Goal: Task Accomplishment & Management: Complete application form

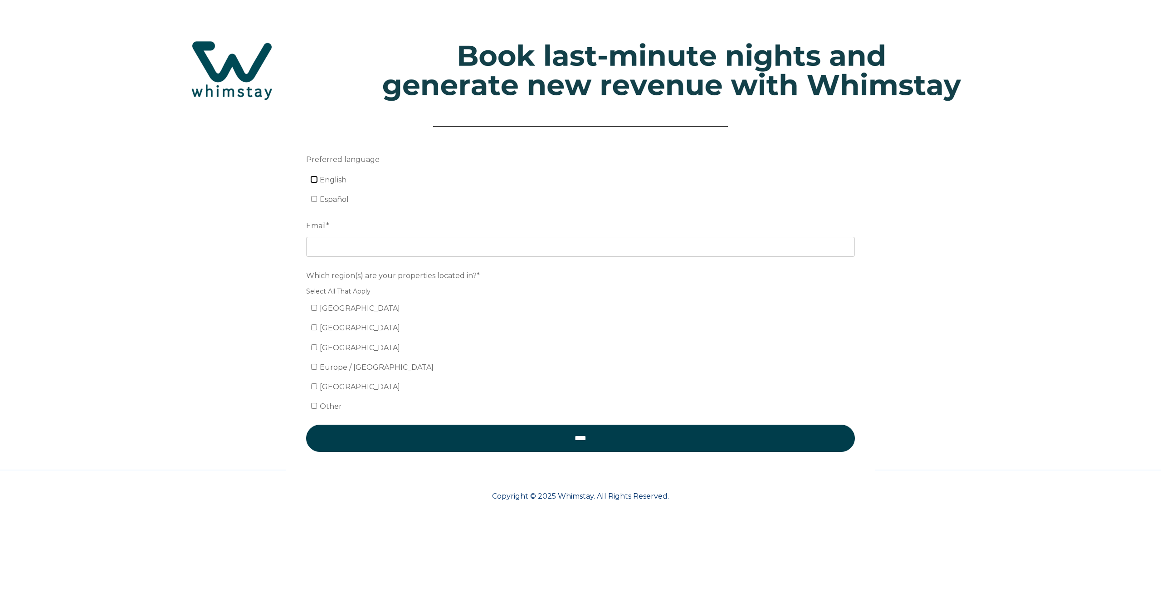
click at [315, 180] on input "English" at bounding box center [314, 179] width 6 height 6
checkbox input "true"
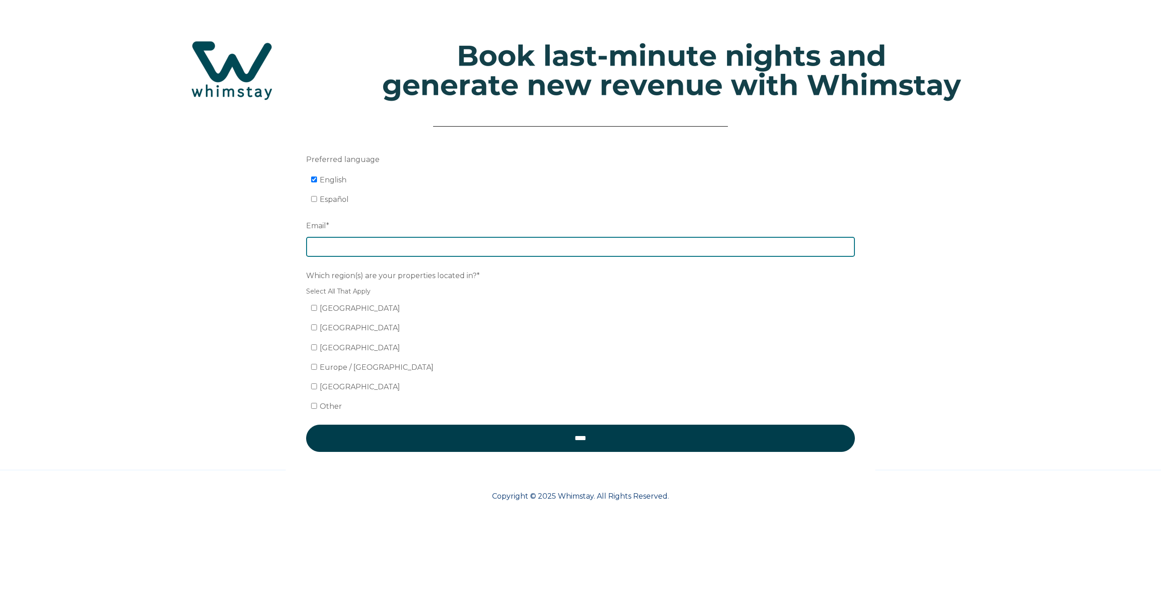
click at [342, 256] on input "Email *" at bounding box center [580, 247] width 549 height 20
type input "[EMAIL_ADDRESS][DOMAIN_NAME]"
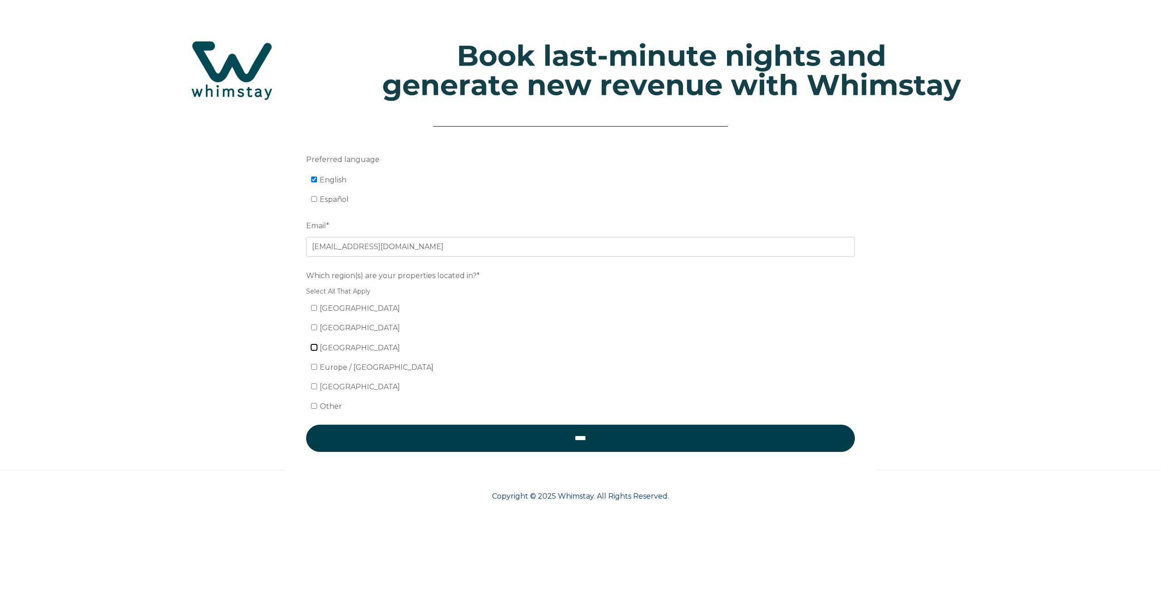
click at [313, 348] on input "[GEOGRAPHIC_DATA]" at bounding box center [314, 347] width 6 height 6
checkbox input "true"
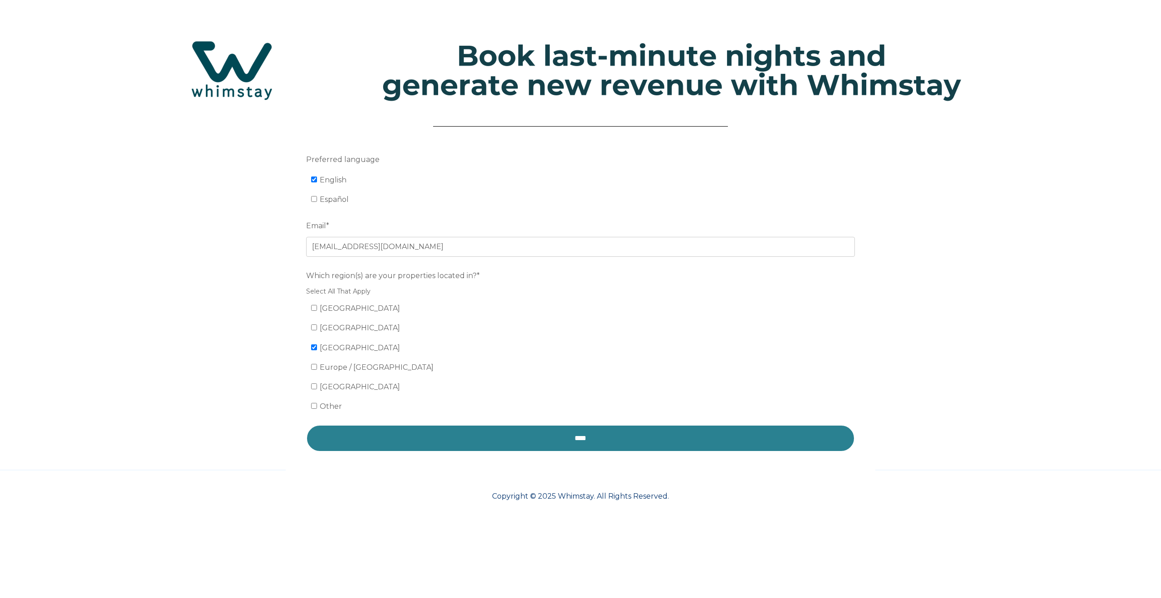
click at [591, 436] on input "****" at bounding box center [580, 438] width 549 height 27
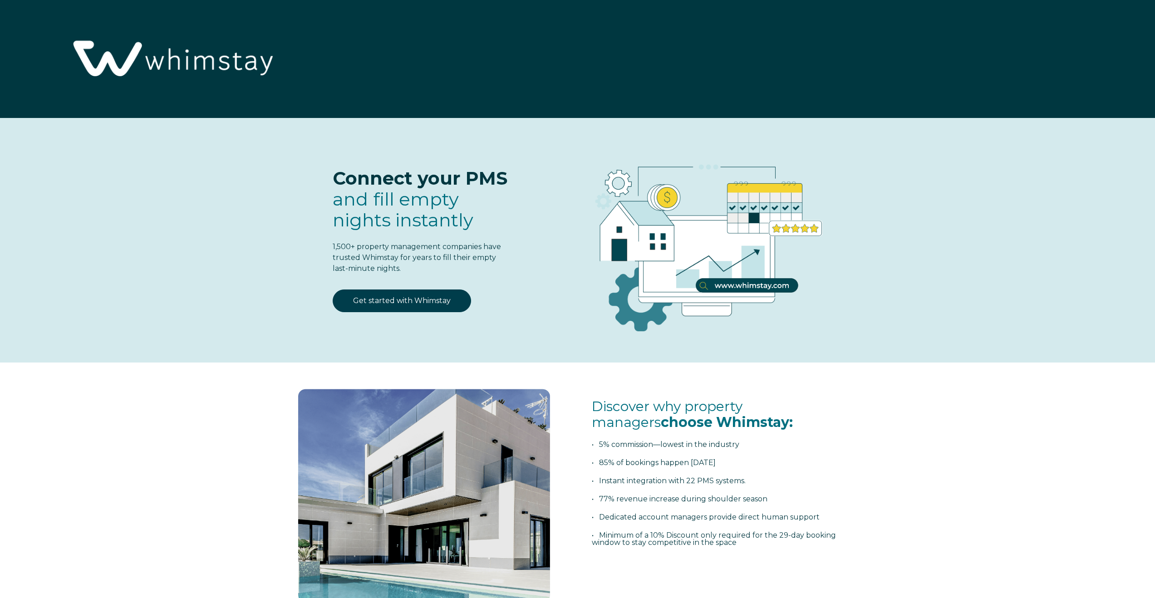
select select "CA"
select select "Standard"
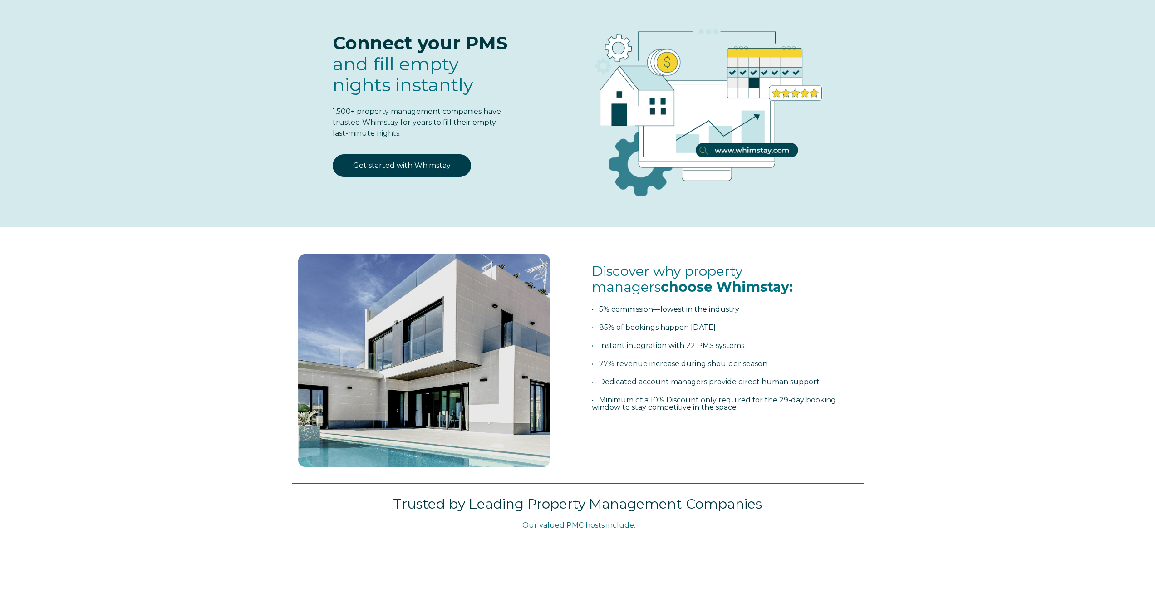
scroll to position [136, 0]
click at [392, 167] on link "Get started with Whimstay" at bounding box center [402, 165] width 138 height 23
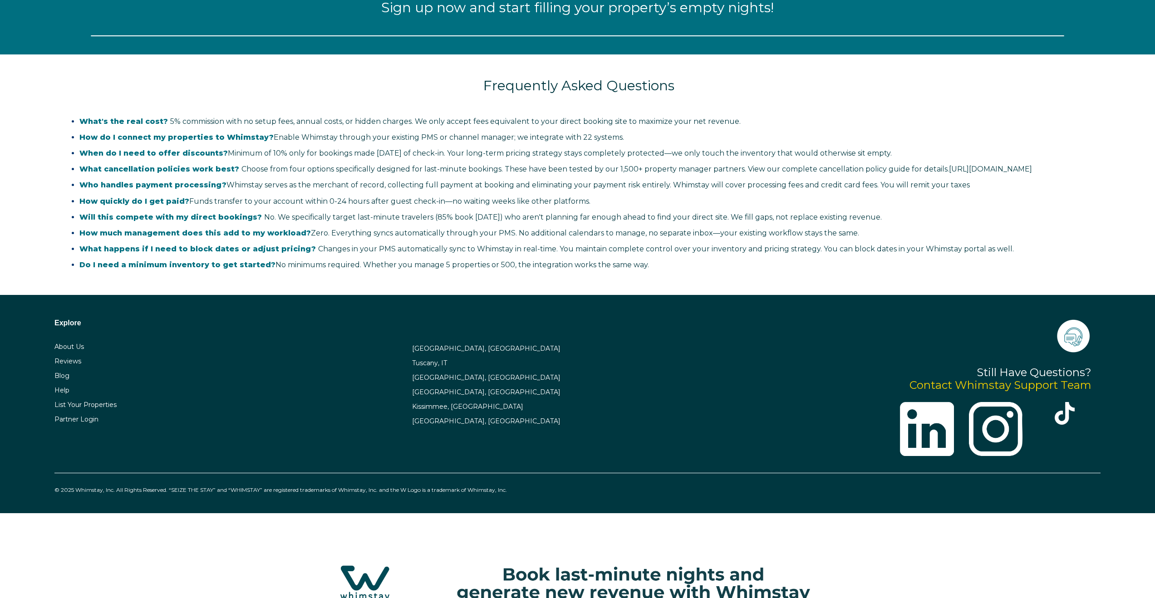
select select "CA"
select select "Standard"
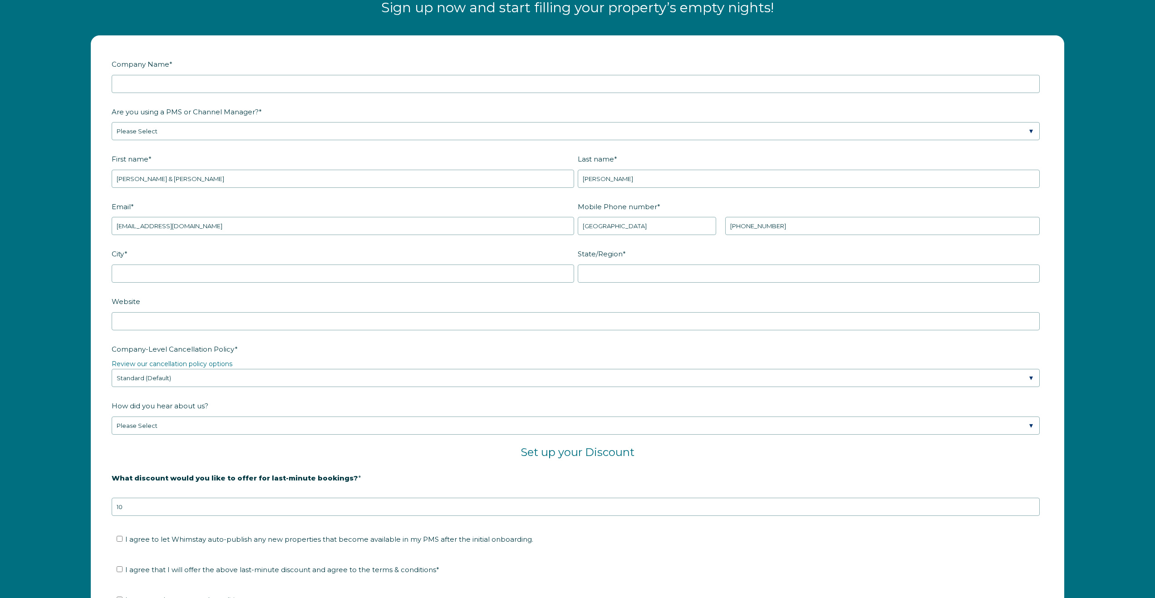
scroll to position [1273, 0]
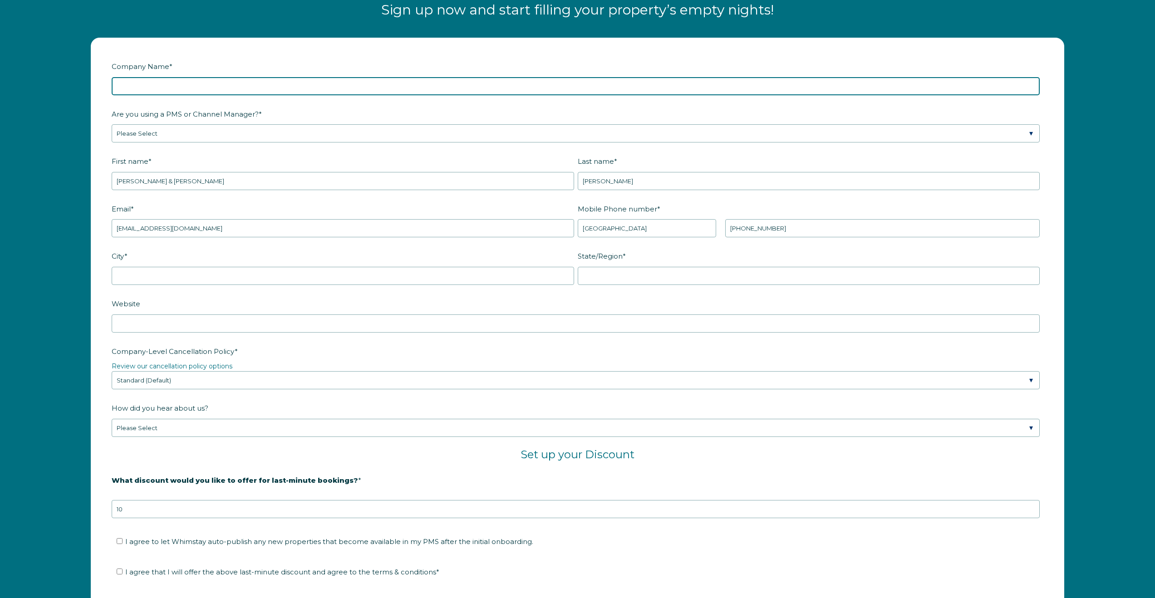
click at [131, 88] on input "Company Name *" at bounding box center [576, 86] width 928 height 18
type input "Alpine Logging"
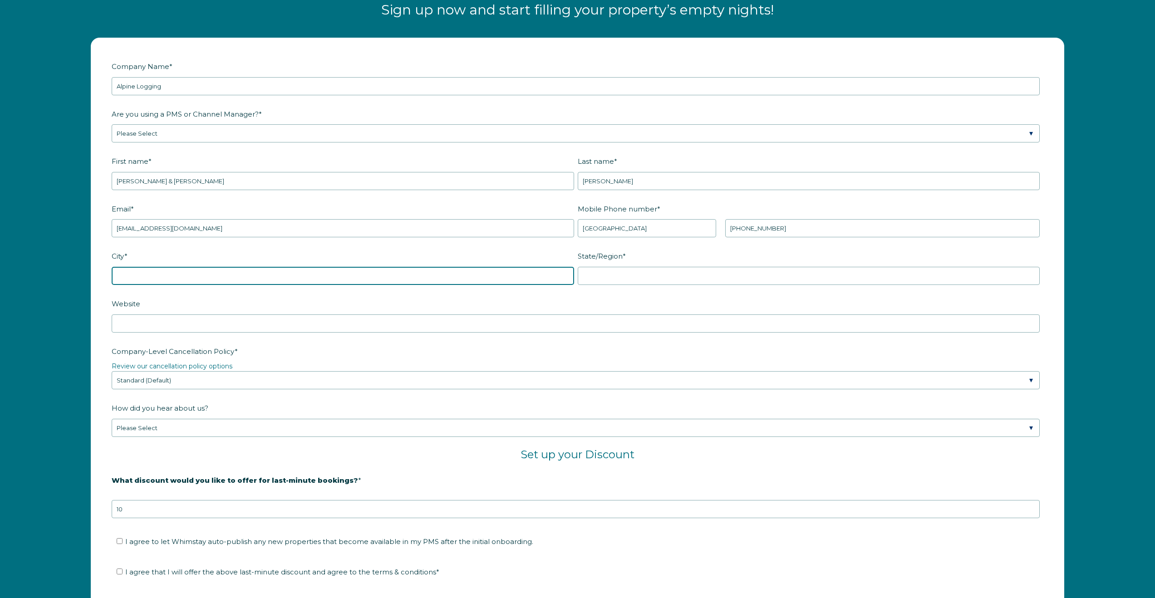
type input "Kimberley"
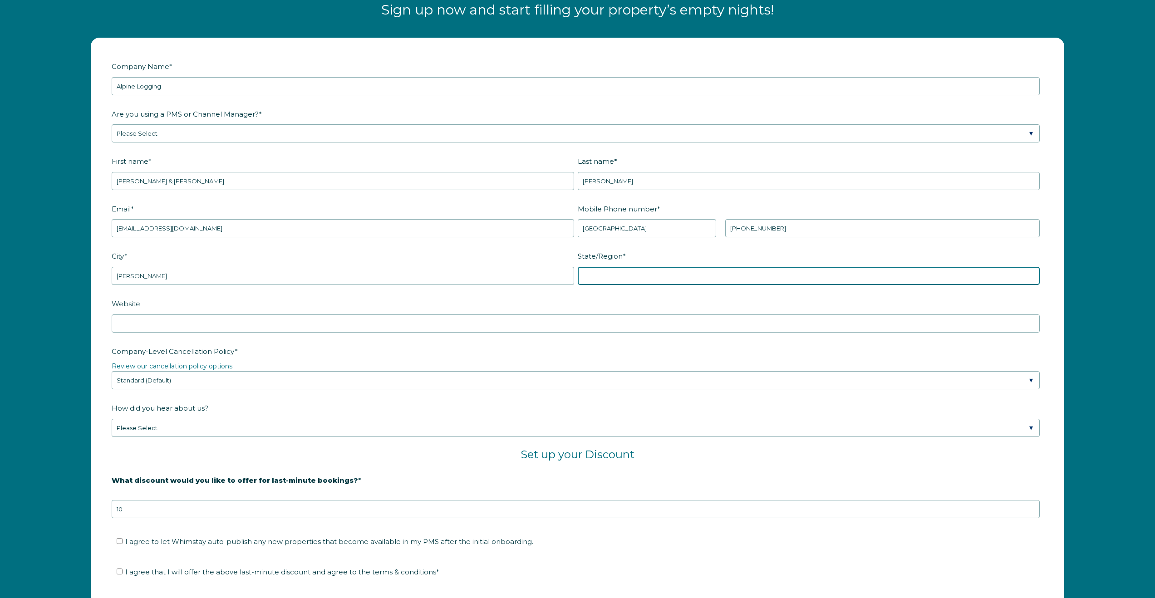
type input "BC"
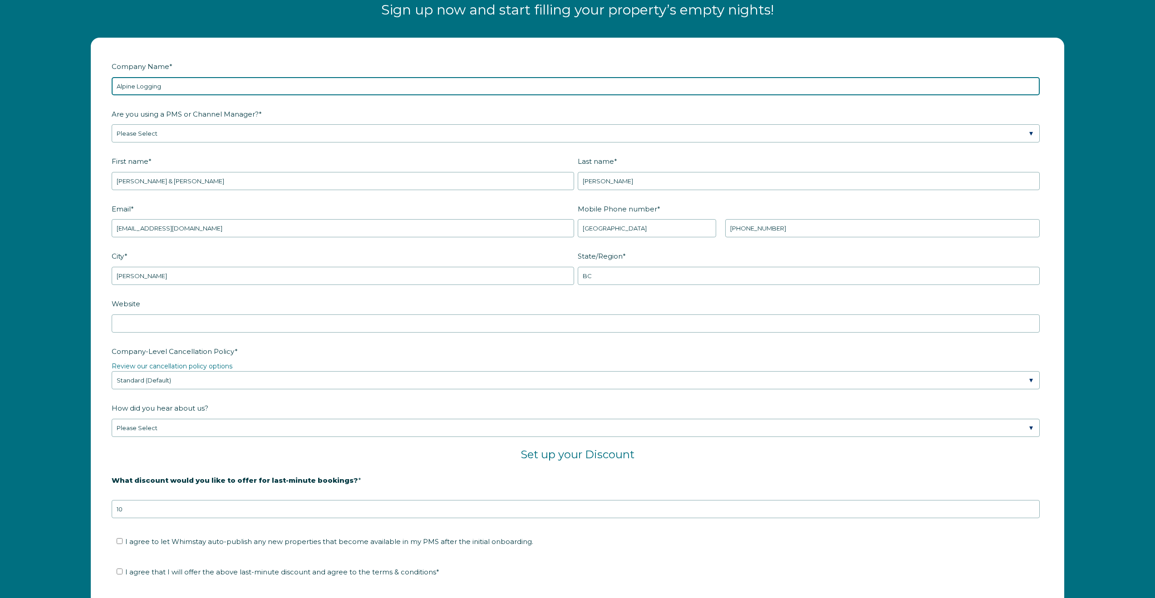
click at [148, 88] on input "Alpine Logging" at bounding box center [576, 86] width 928 height 18
type input "Alpine Lodging"
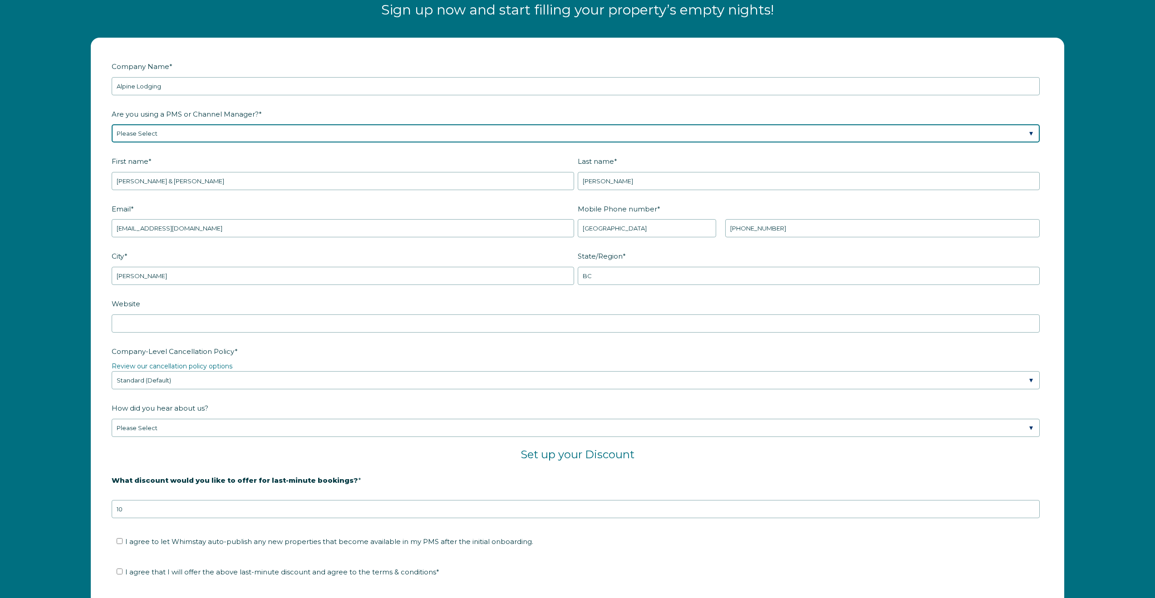
click at [191, 135] on select "Please Select Barefoot BookingPal Boost Brightside CiiRUS Escapia Guesty Hostaw…" at bounding box center [576, 133] width 928 height 18
select select "Hostfully"
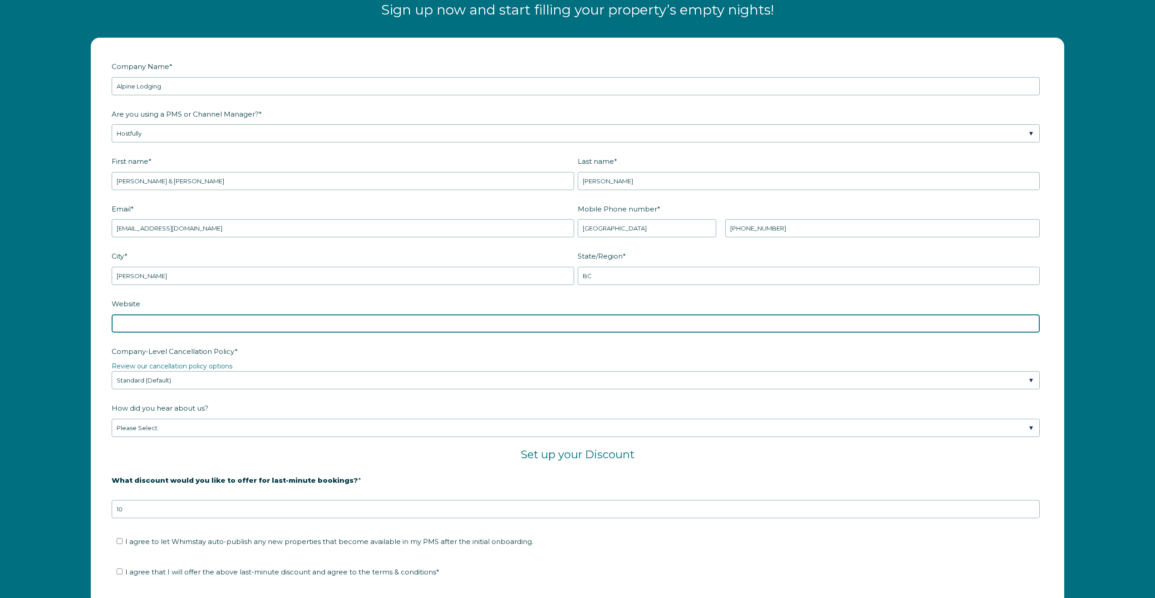
click at [146, 324] on input "Website" at bounding box center [576, 323] width 928 height 18
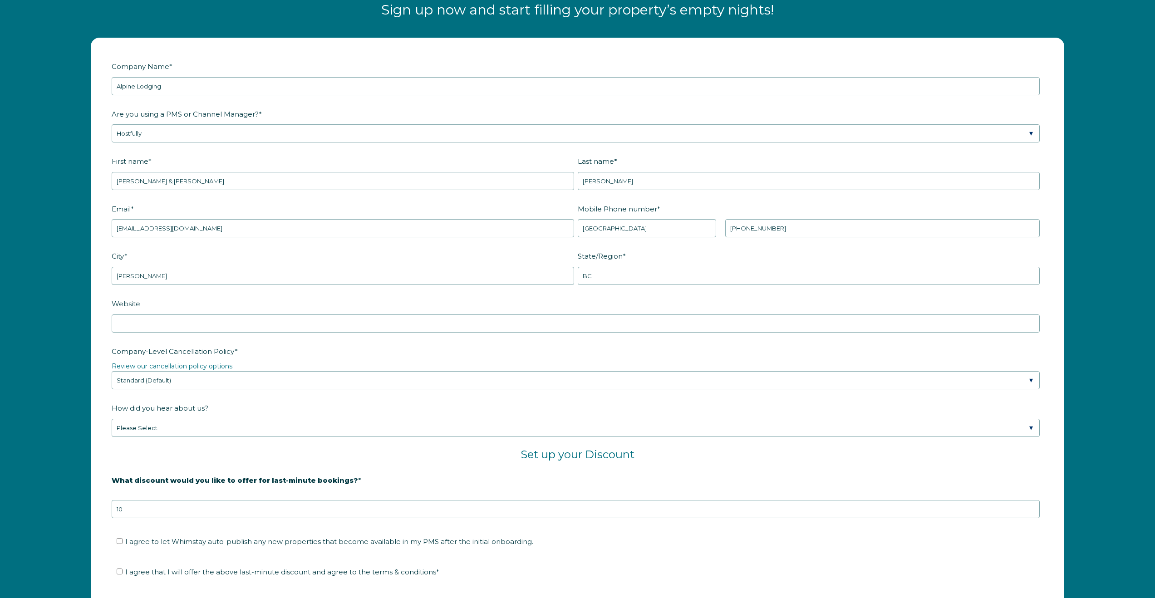
click at [182, 295] on fieldset "City * Kimberley State/Region * BC" at bounding box center [577, 272] width 931 height 48
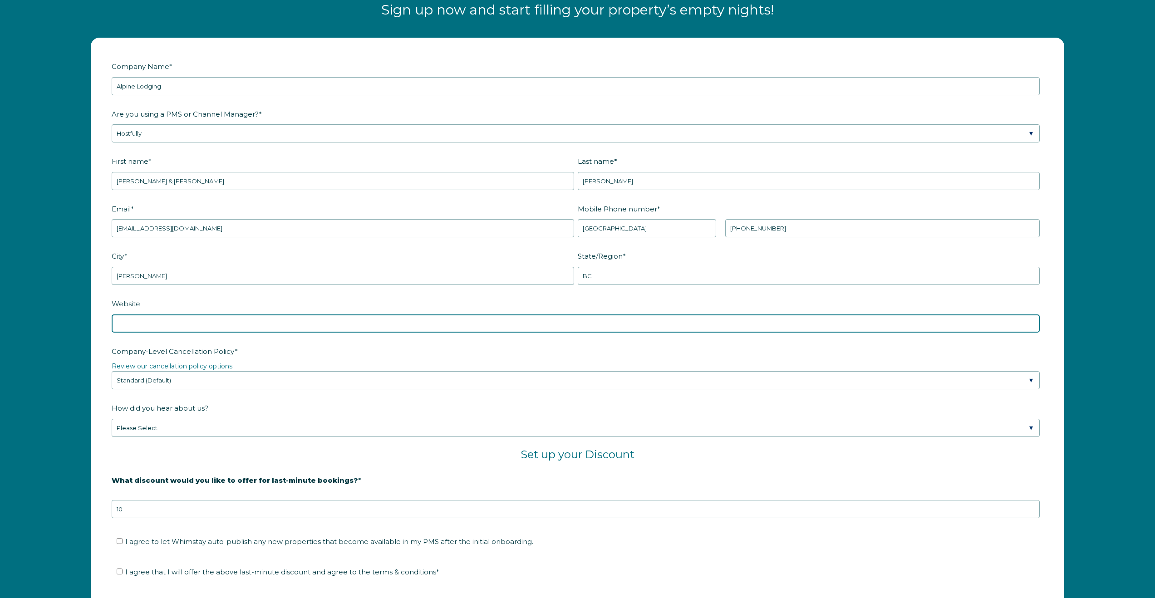
click at [155, 327] on input "Website" at bounding box center [576, 323] width 928 height 18
paste input "https://www.alpinelodging.ca/"
type input "https://www.alpinelodging.ca/"
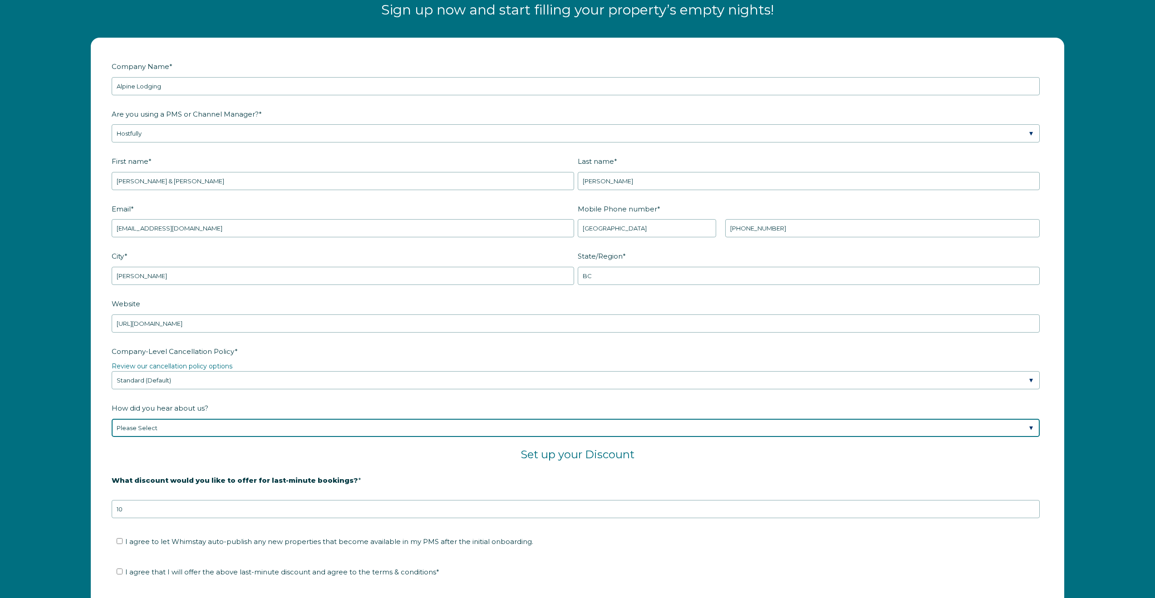
click at [175, 430] on select "Please Select Found Whimstay through a Google search Spoke to a Whimstay salesp…" at bounding box center [576, 428] width 928 height 18
select select "Marketing Email"
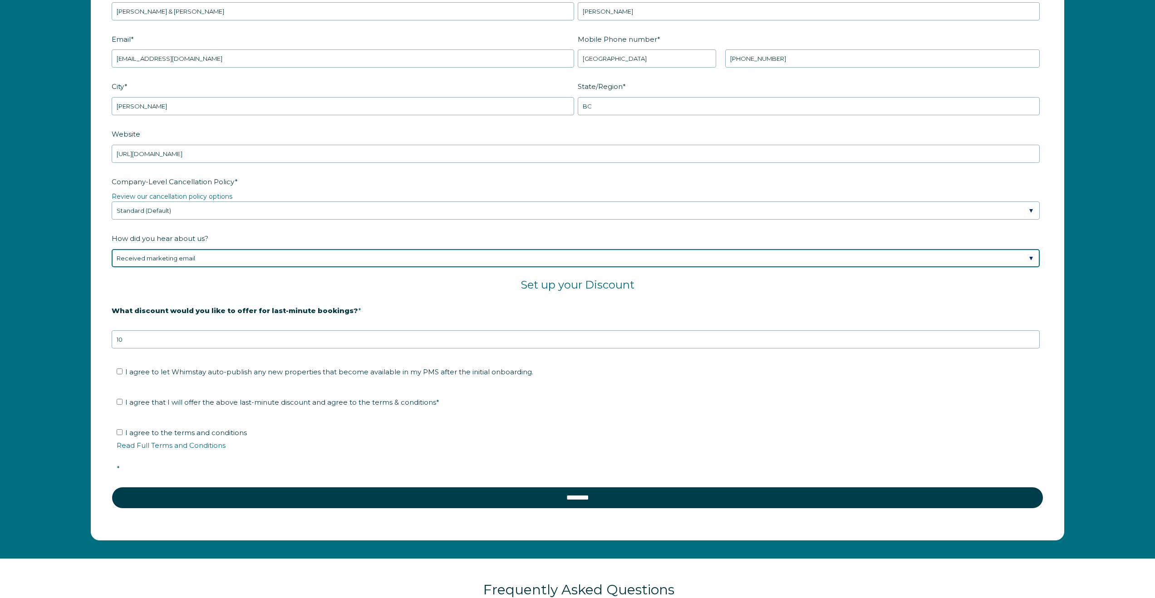
scroll to position [1445, 0]
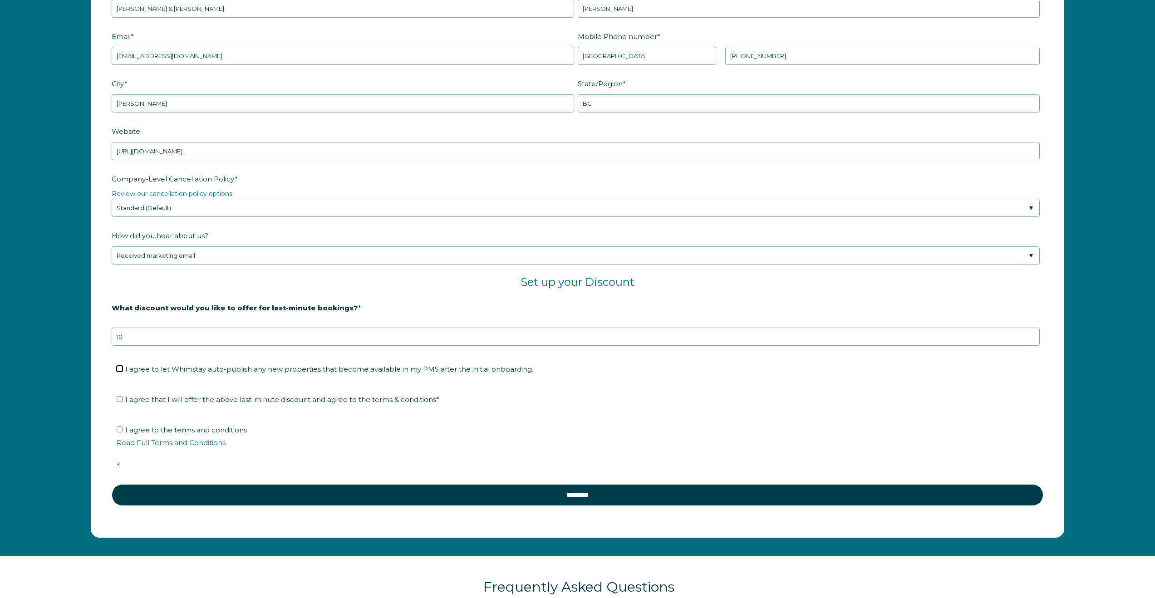
click at [119, 367] on input "I agree to let Whimstay auto-publish any new properties that become available i…" at bounding box center [120, 369] width 6 height 6
checkbox input "true"
click at [123, 401] on label "I agree that I will offer the above last-minute discount and agree to the terms…" at bounding box center [278, 399] width 323 height 9
click at [122, 401] on input "I agree that I will offer the above last-minute discount and agree to the terms…" at bounding box center [120, 399] width 6 height 6
checkbox input "true"
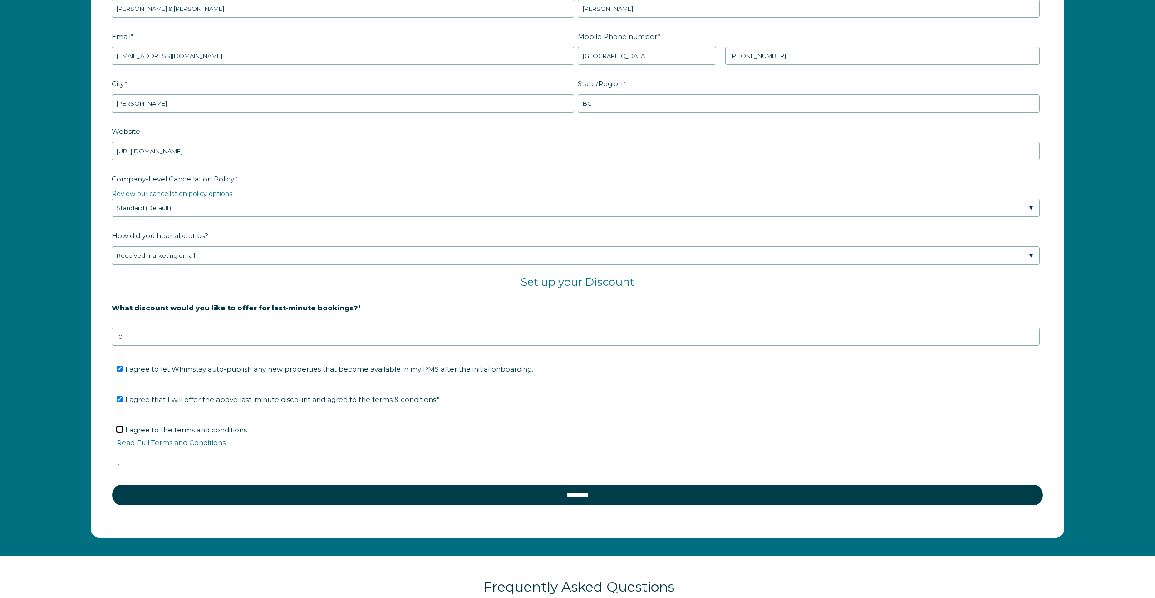
click at [119, 431] on input "I agree to the terms and conditions Read Full Terms and Conditions *" at bounding box center [120, 429] width 6 height 6
checkbox input "true"
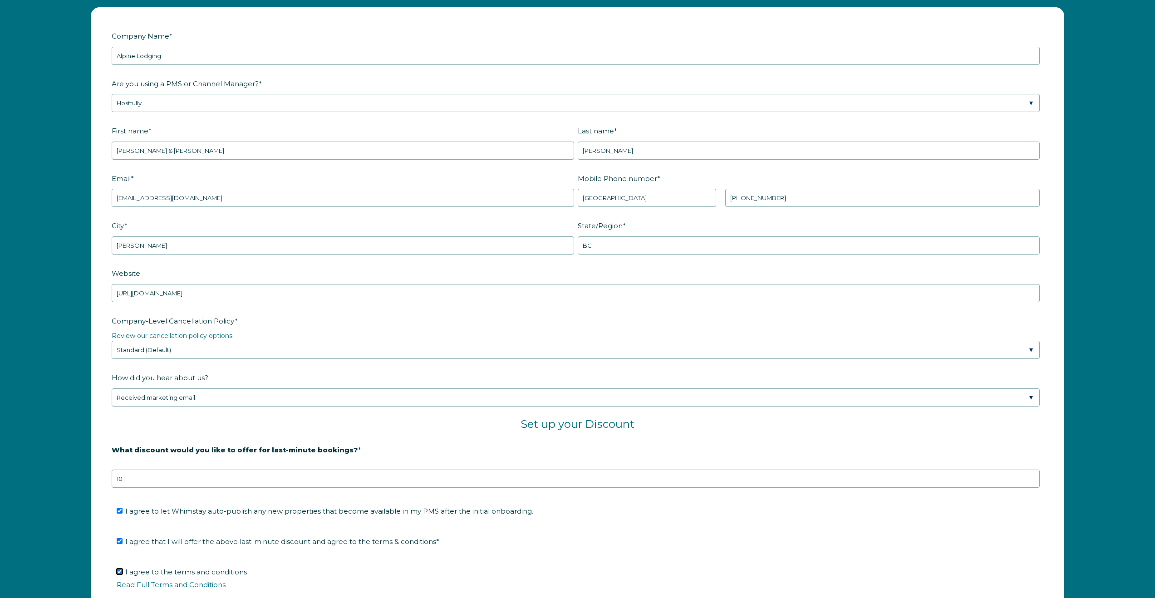
scroll to position [1296, 0]
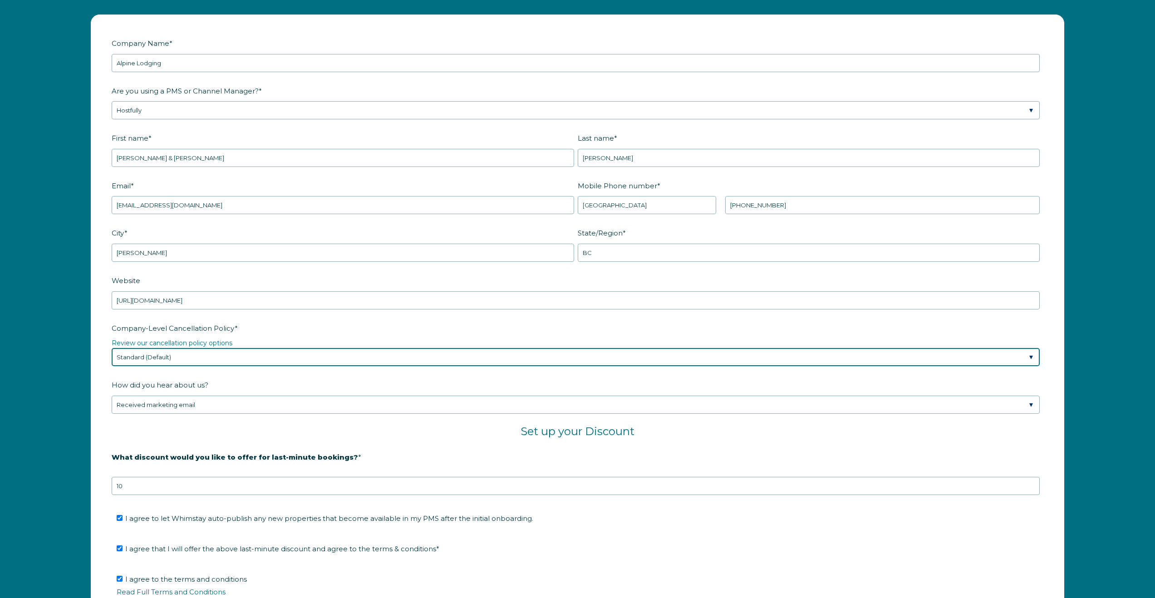
click at [191, 360] on select "Please Select Partial Standard (Default) Moderate Strict" at bounding box center [576, 357] width 928 height 18
click at [185, 358] on select "Please Select Partial Standard (Default) Moderate Strict" at bounding box center [576, 357] width 928 height 18
select select "Standard"
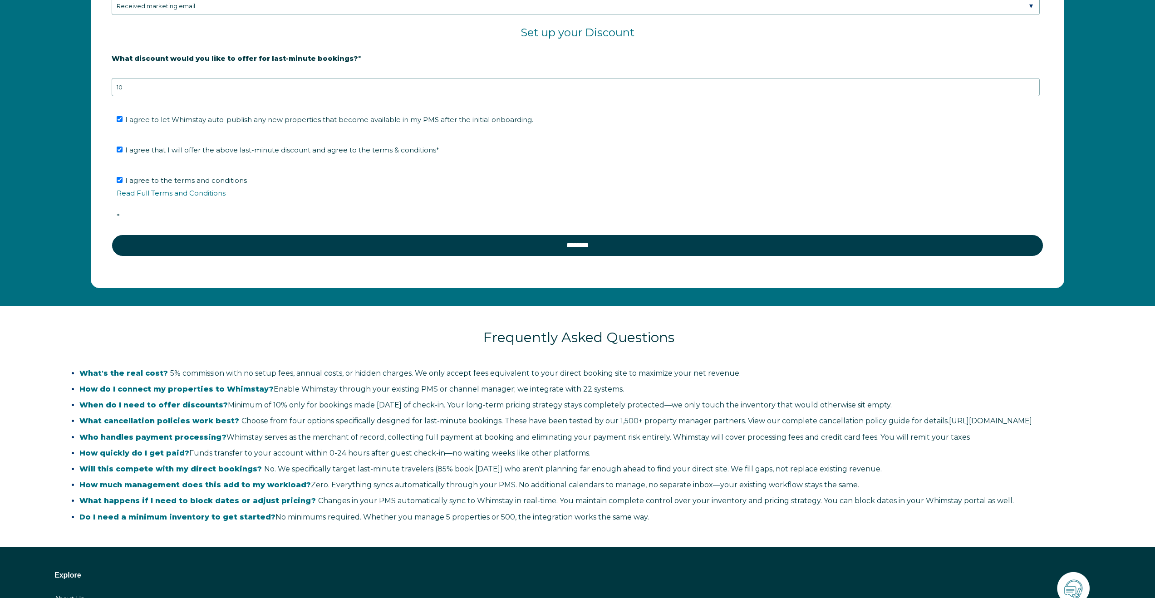
scroll to position [1694, 0]
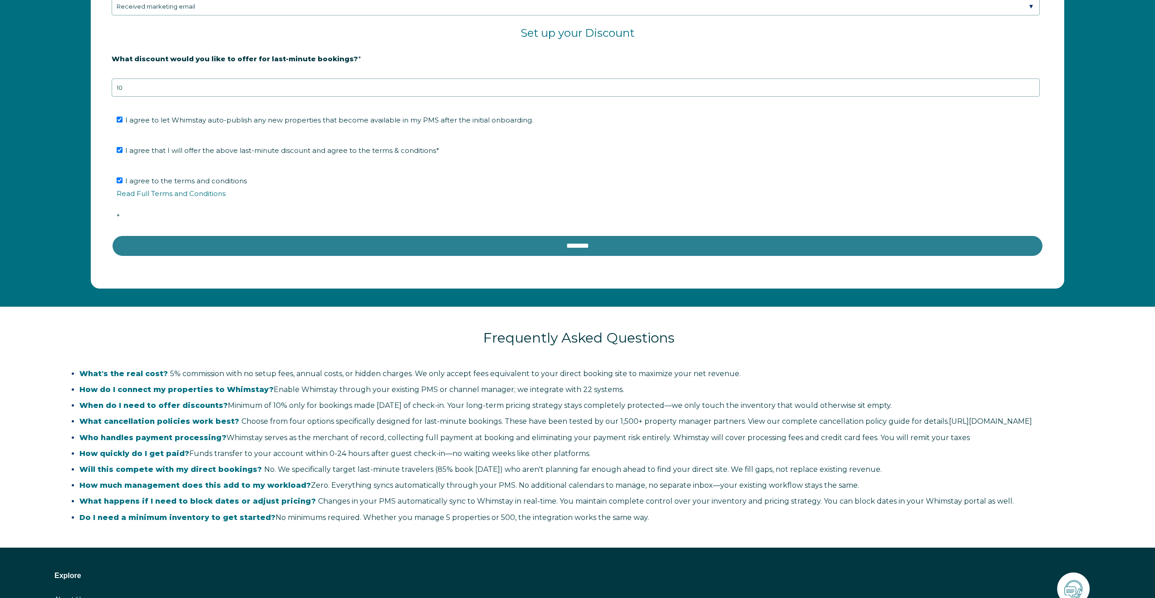
click at [578, 246] on input "********" at bounding box center [577, 246] width 931 height 22
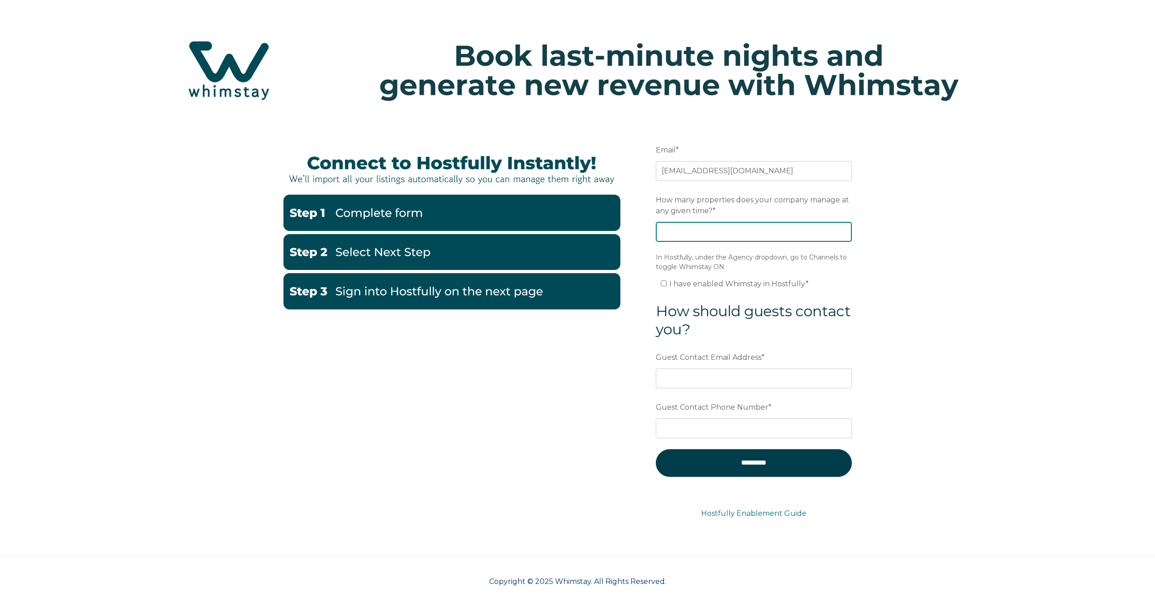
click at [671, 232] on input "How many properties does your company manage at any given time? *" at bounding box center [754, 232] width 196 height 20
click at [901, 274] on div "Email * tnt@alpinelodging.ca Preferred language SDR How many properties does yo…" at bounding box center [577, 339] width 1155 height 434
click at [683, 233] on input "30" at bounding box center [754, 232] width 196 height 20
type input "3"
type input "27"
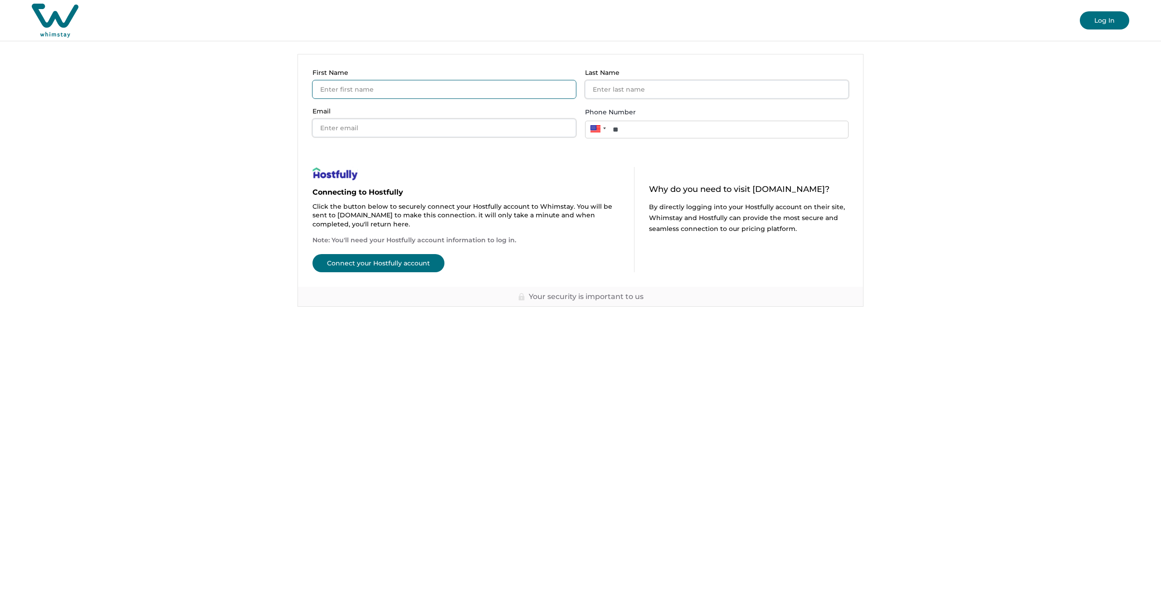
click at [379, 87] on input "First Name" at bounding box center [445, 89] width 264 height 18
type input "[PERSON_NAME]"
drag, startPoint x: 418, startPoint y: 129, endPoint x: 314, endPoint y: 125, distance: 104.4
click at [315, 125] on input "[EMAIL_ADDRESS][DOMAIN_NAME]" at bounding box center [445, 128] width 264 height 18
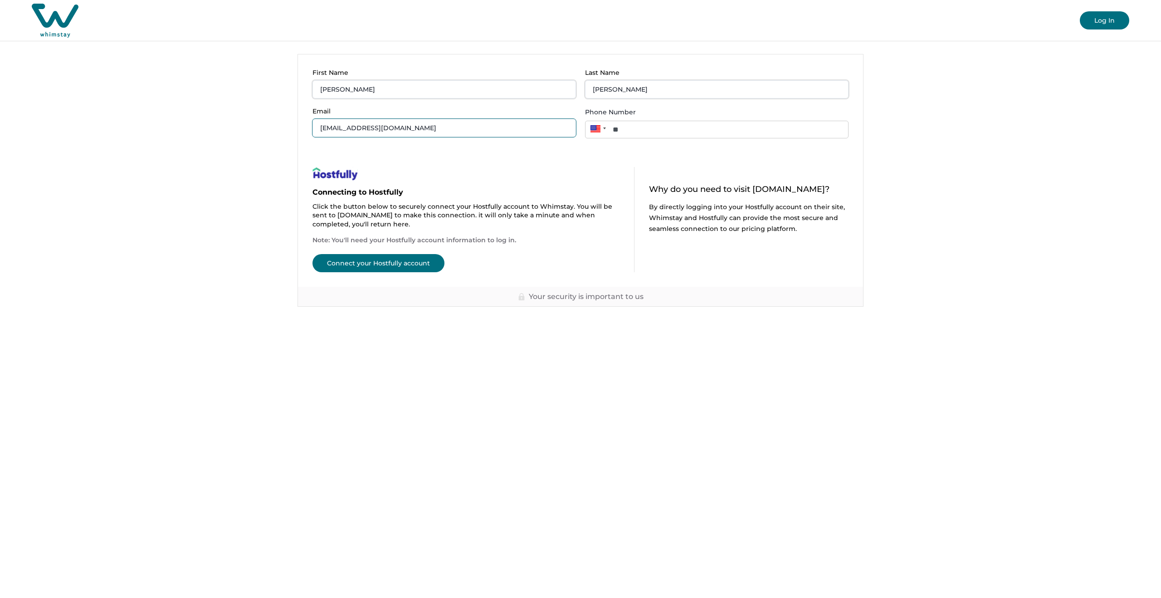
type input "[EMAIL_ADDRESS][DOMAIN_NAME]"
click at [670, 131] on input "**" at bounding box center [717, 130] width 264 height 18
click at [603, 127] on div at bounding box center [604, 128] width 3 height 2
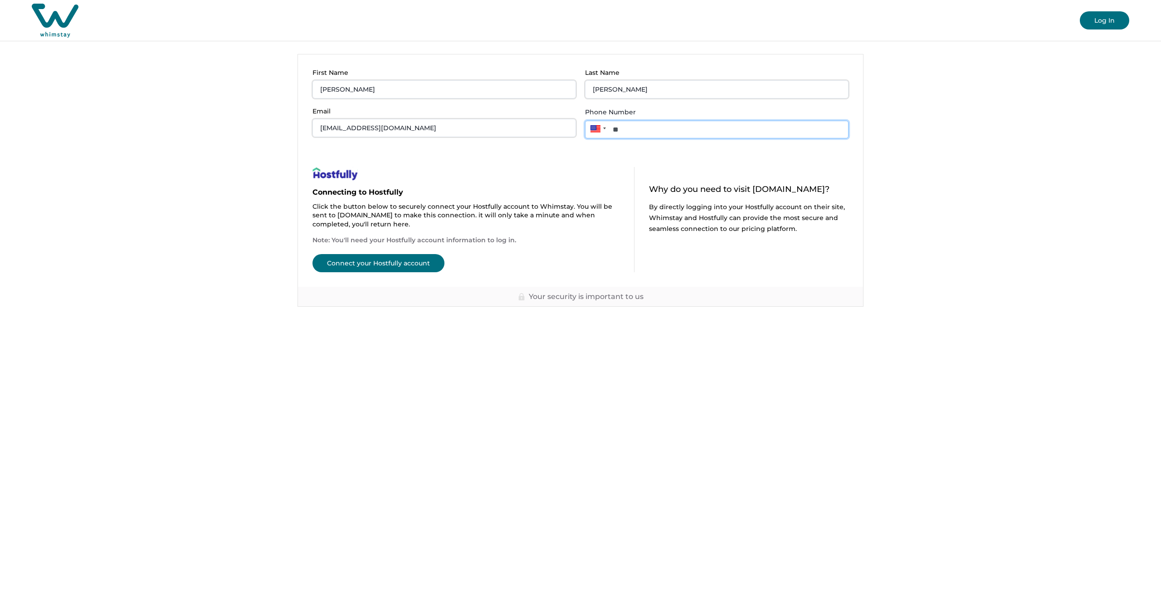
click at [647, 132] on input "**" at bounding box center [717, 130] width 264 height 18
type input "**********"
click at [388, 262] on button "Connect your Hostfully account" at bounding box center [379, 263] width 132 height 18
type input "**"
